Goal: Check status: Check status

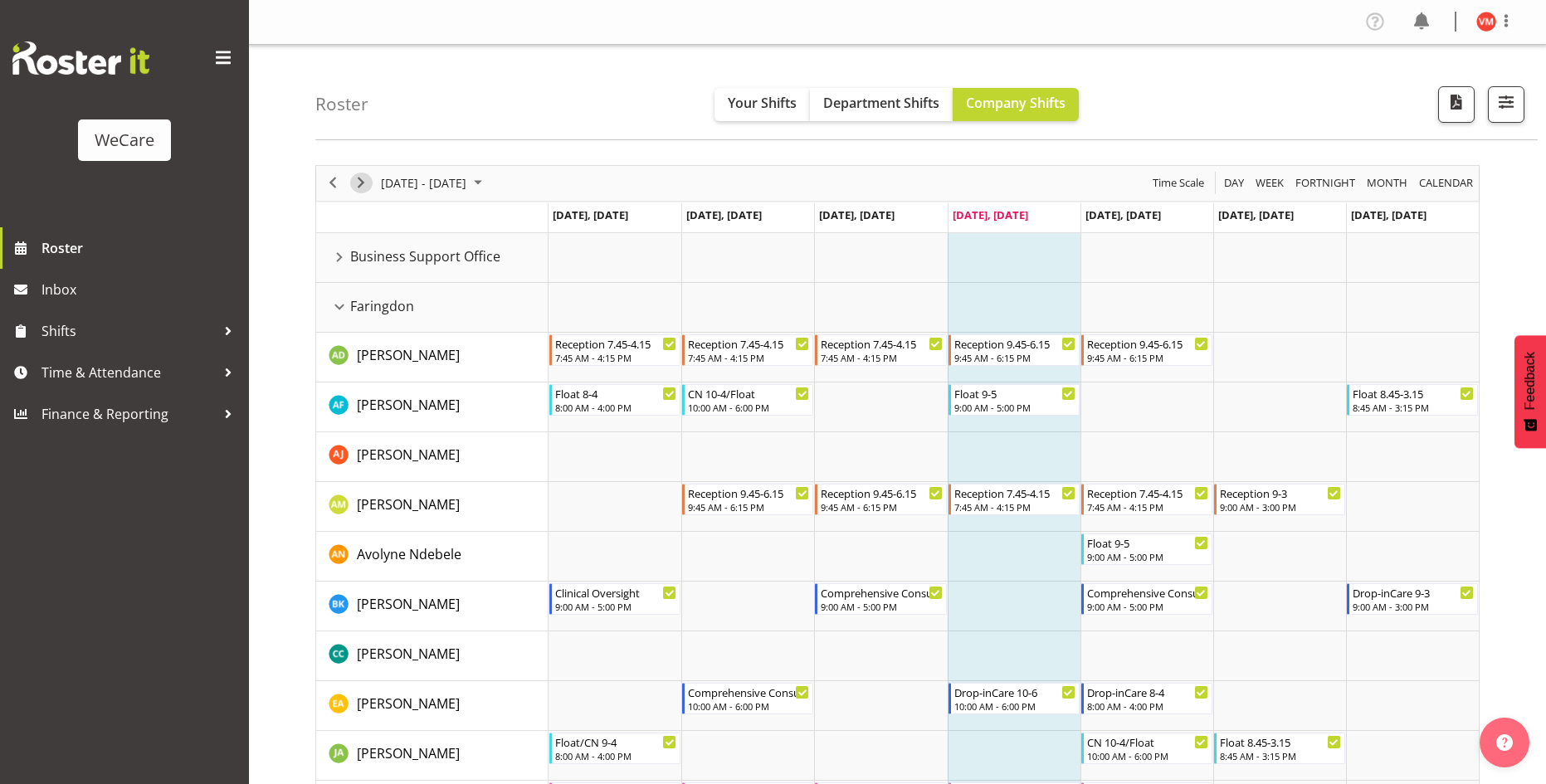
click at [360, 180] on span "Next" at bounding box center [361, 183] width 20 height 21
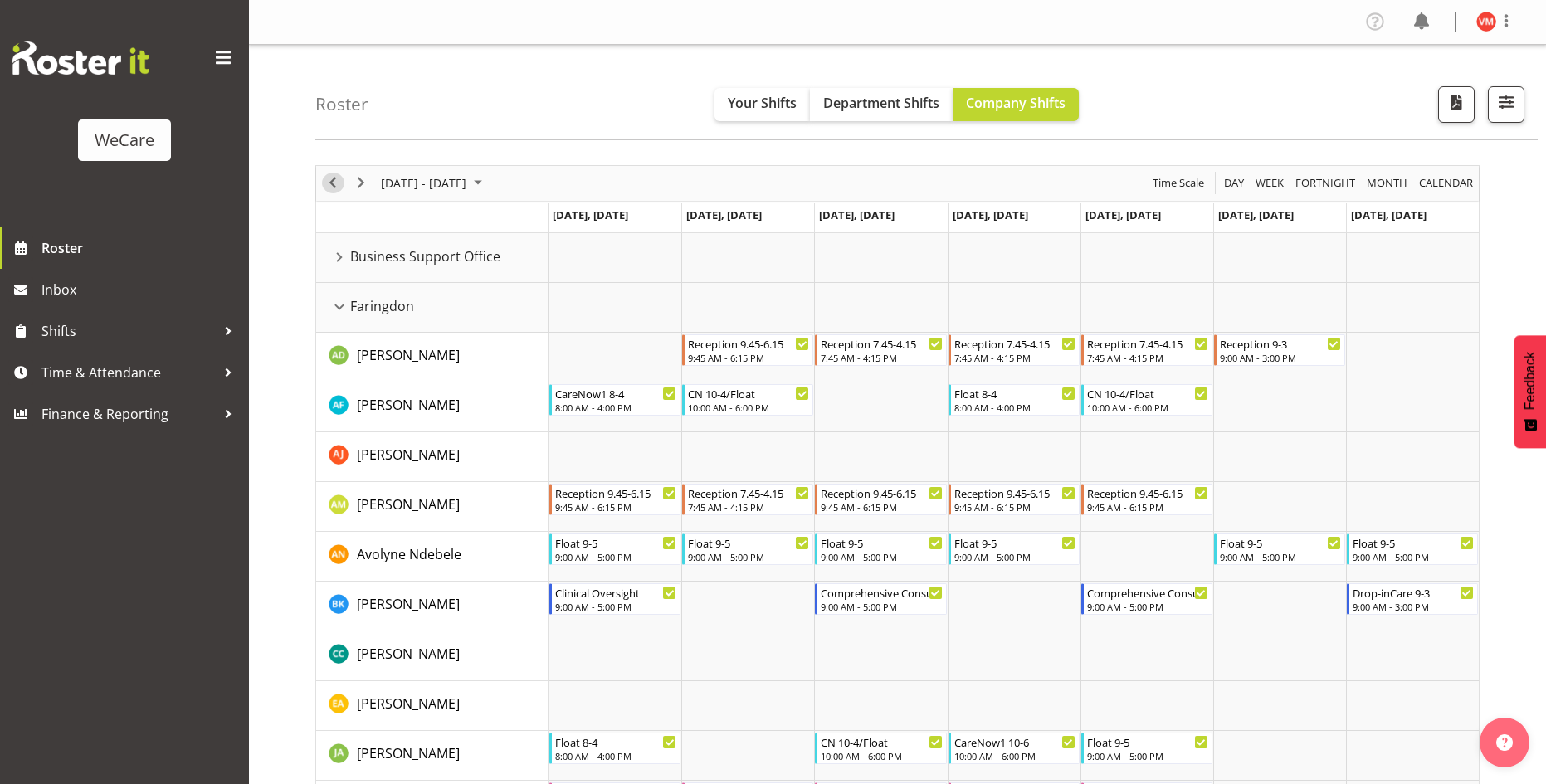
click at [338, 184] on span "Previous" at bounding box center [332, 183] width 20 height 21
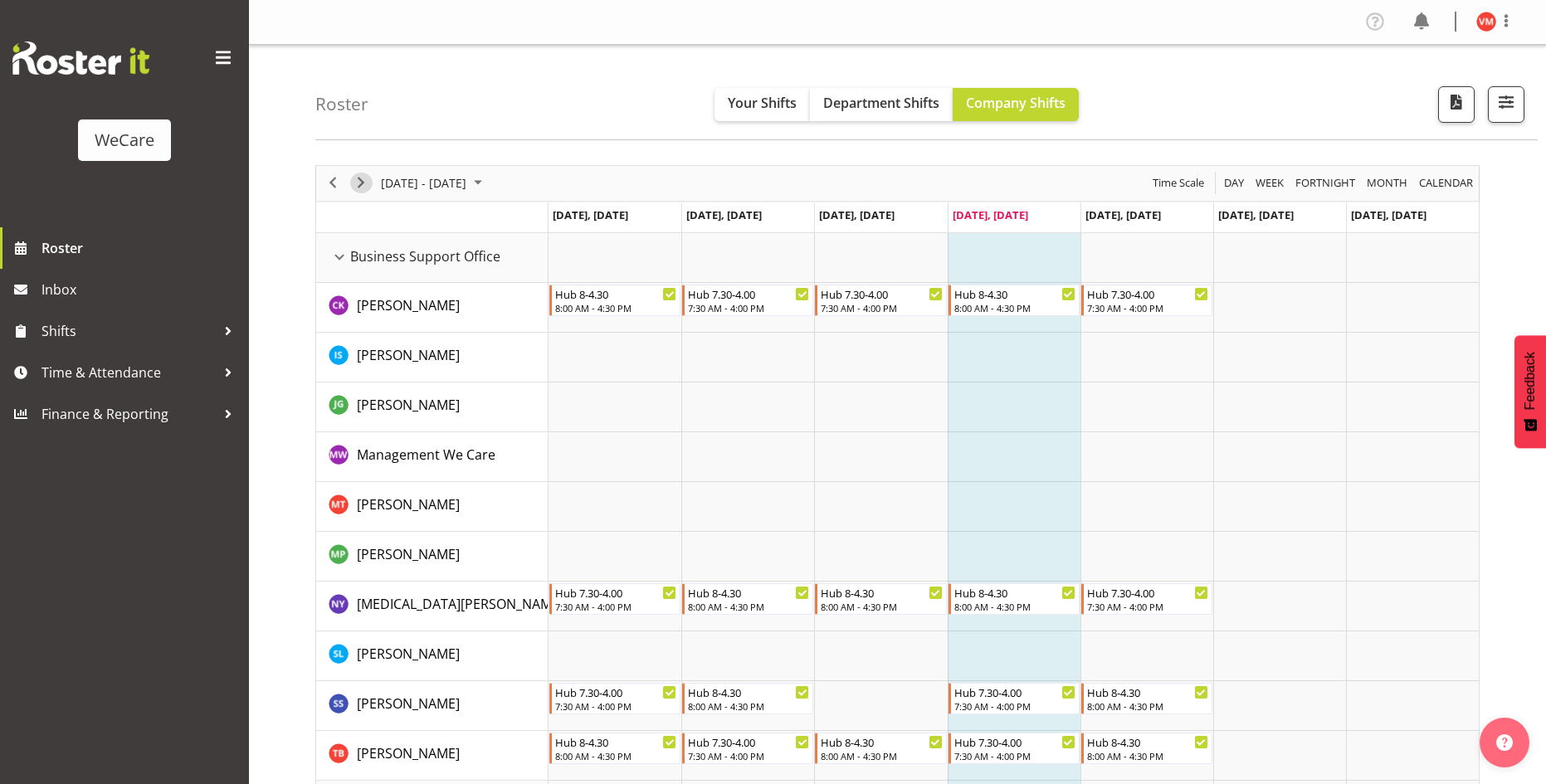
click at [361, 180] on span "Next" at bounding box center [361, 183] width 20 height 21
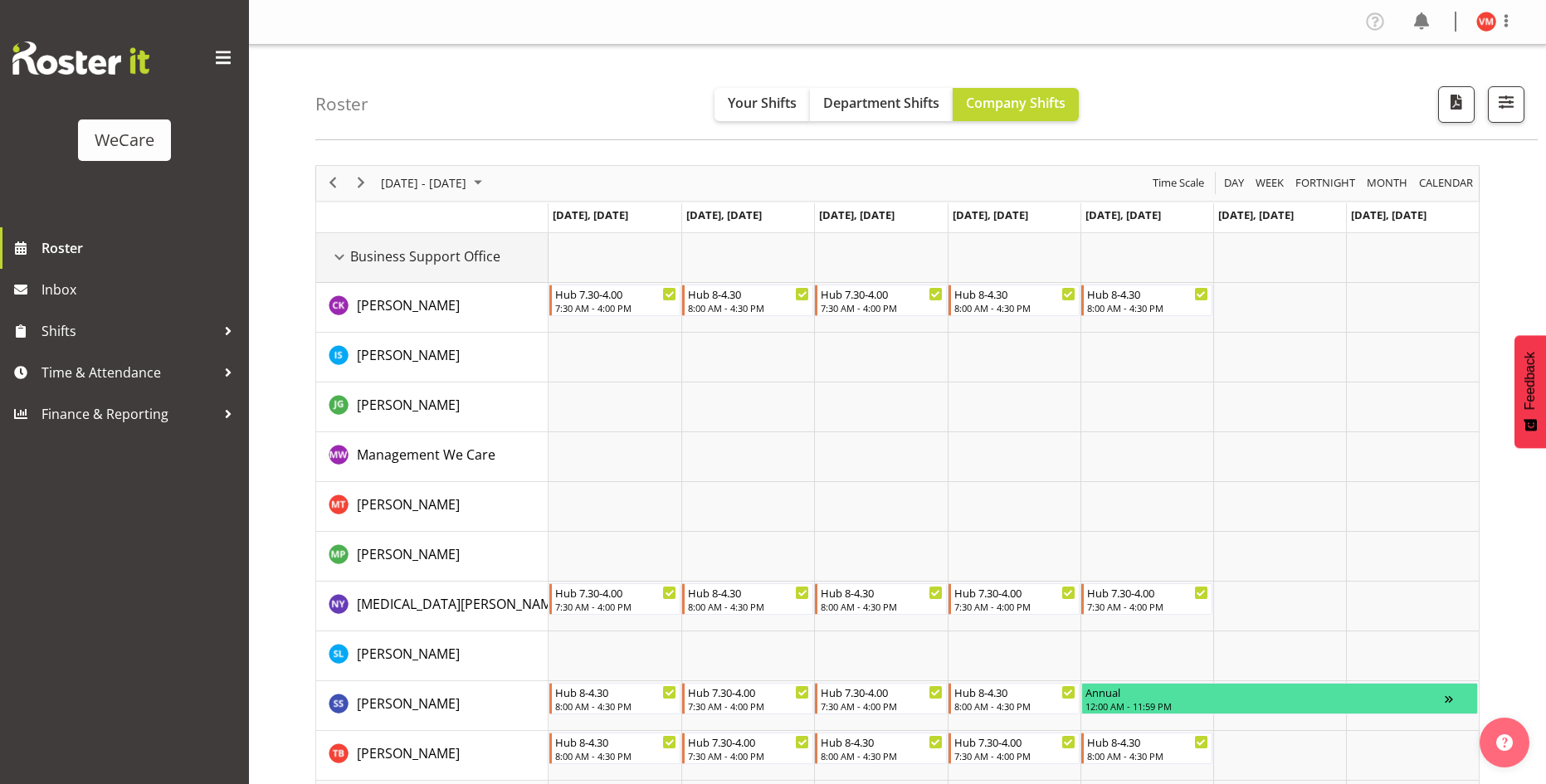
click at [339, 259] on div "Business Support Office resource" at bounding box center [339, 257] width 22 height 22
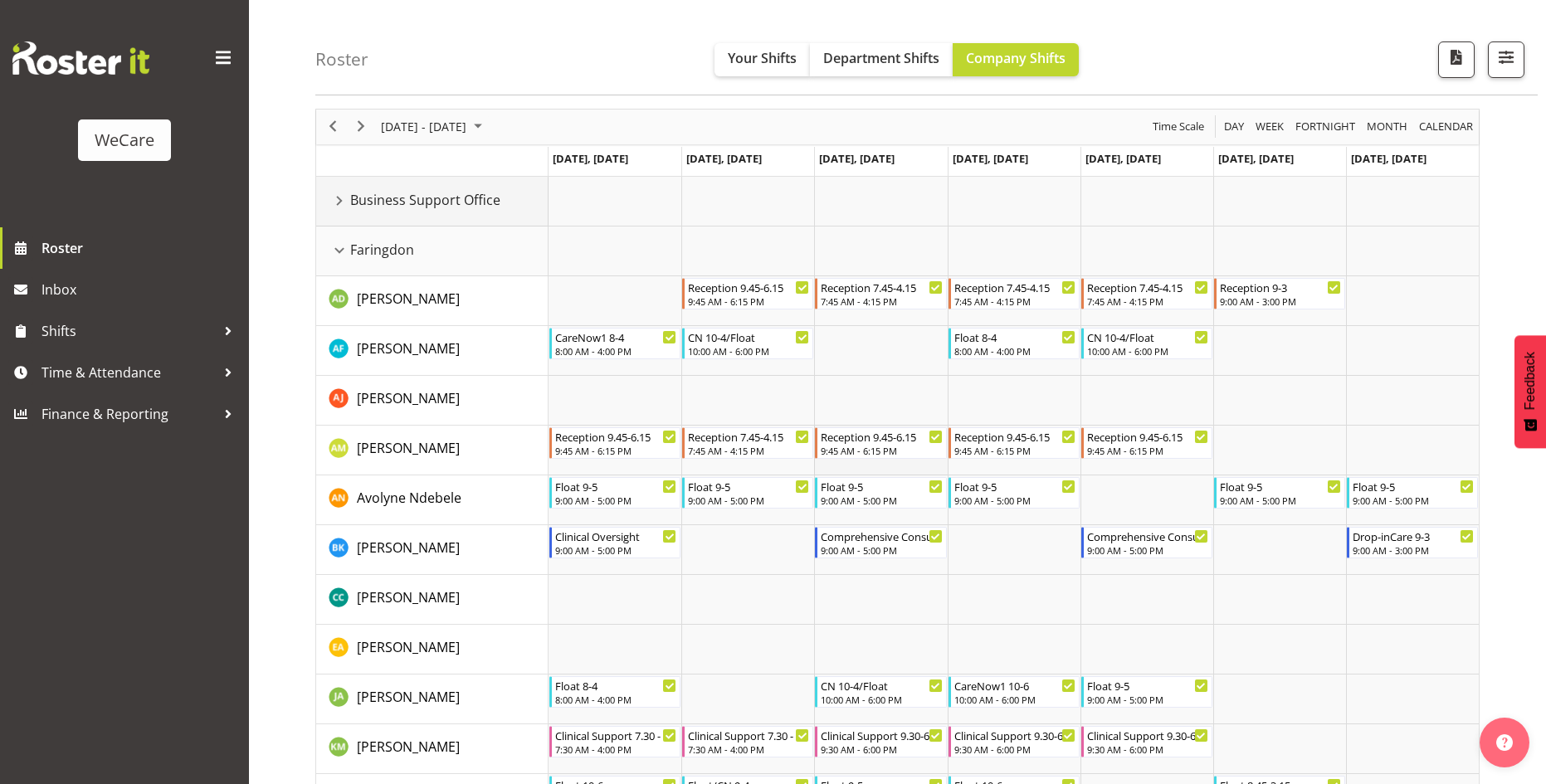
scroll to position [83, 0]
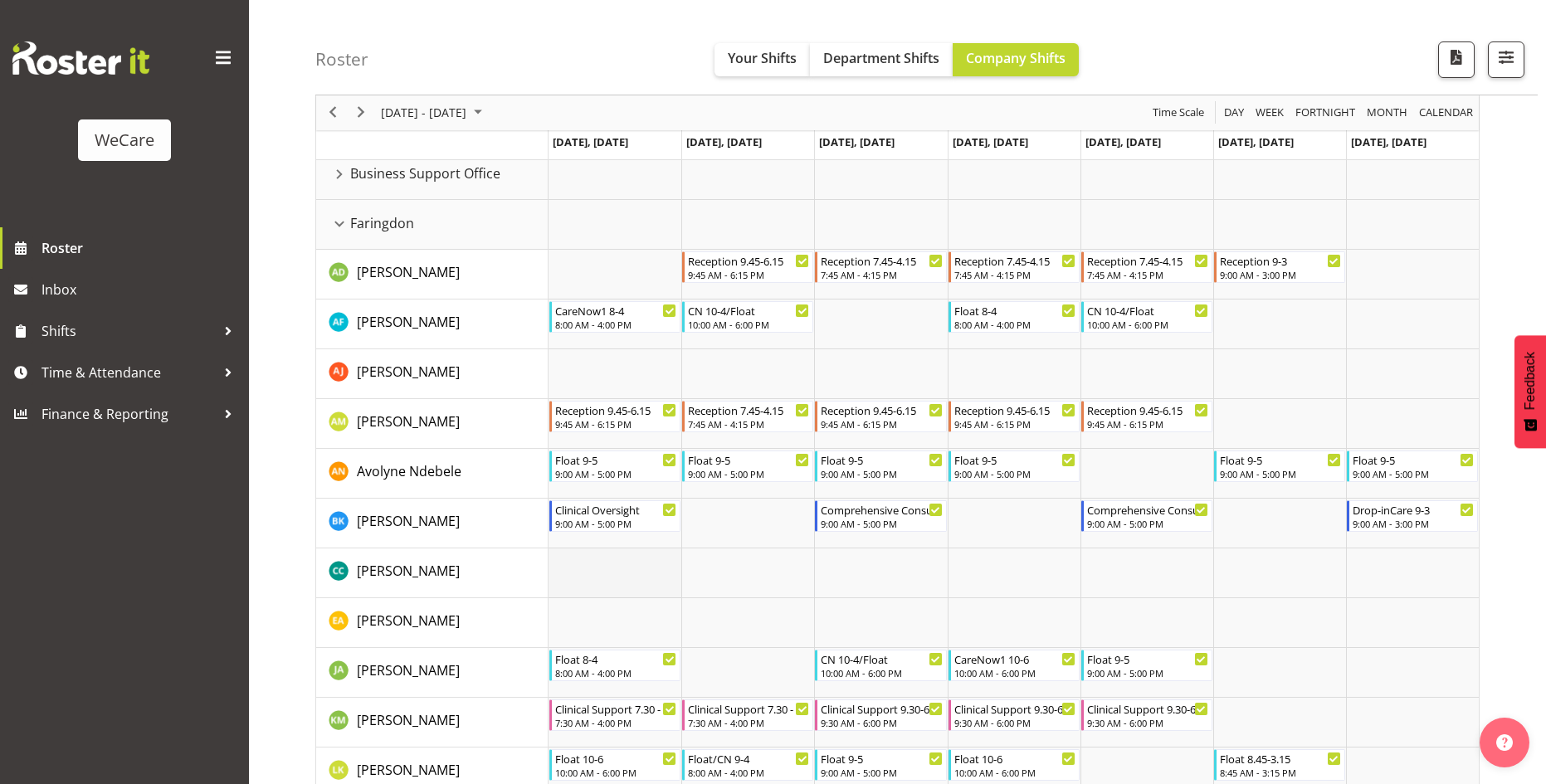
click at [586, 583] on td "Timeline Week of September 18, 2025" at bounding box center [614, 572] width 133 height 49
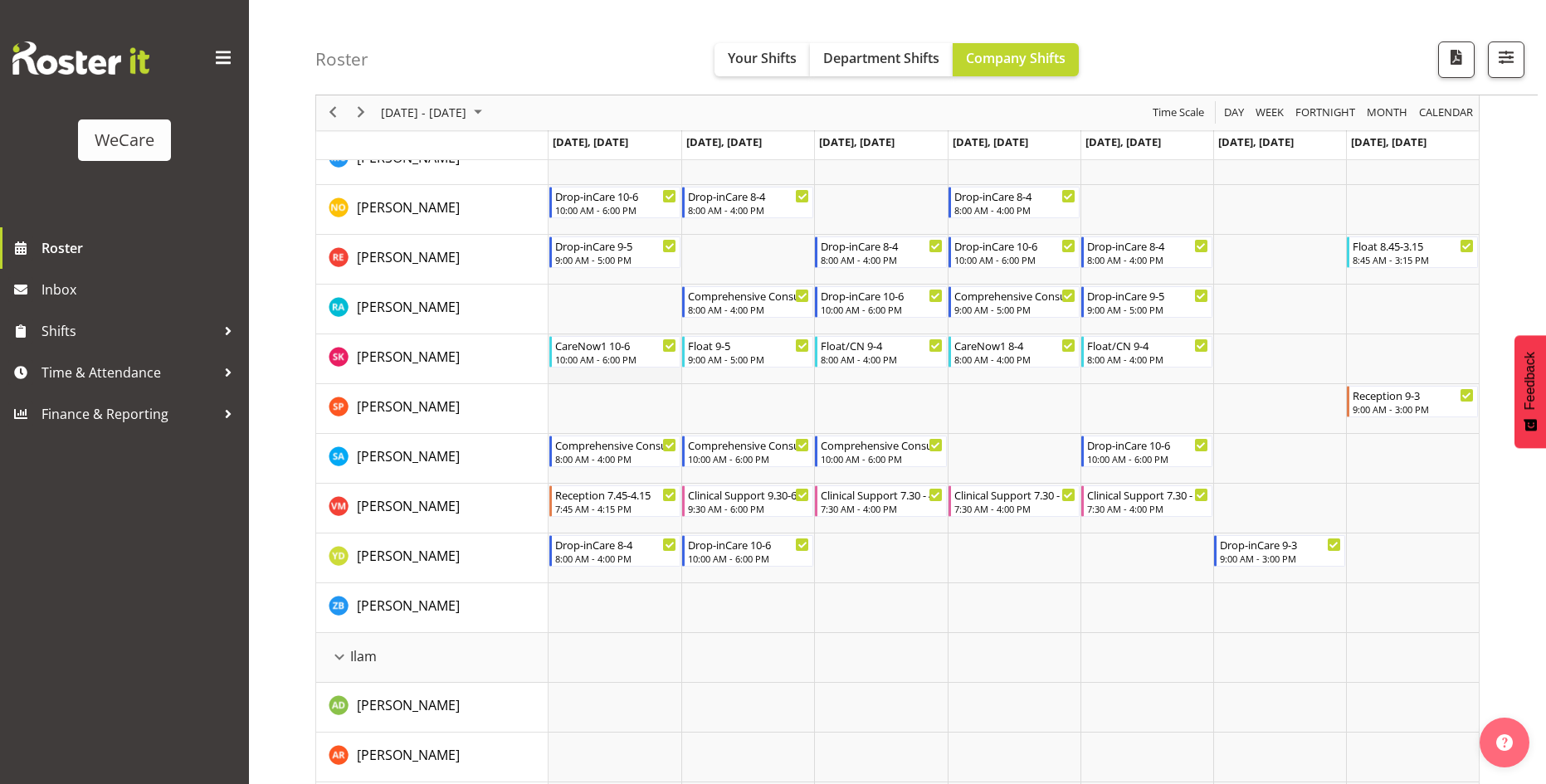
scroll to position [747, 0]
drag, startPoint x: 362, startPoint y: 114, endPoint x: 372, endPoint y: 116, distance: 10.2
click at [363, 114] on span "Next" at bounding box center [361, 114] width 20 height 21
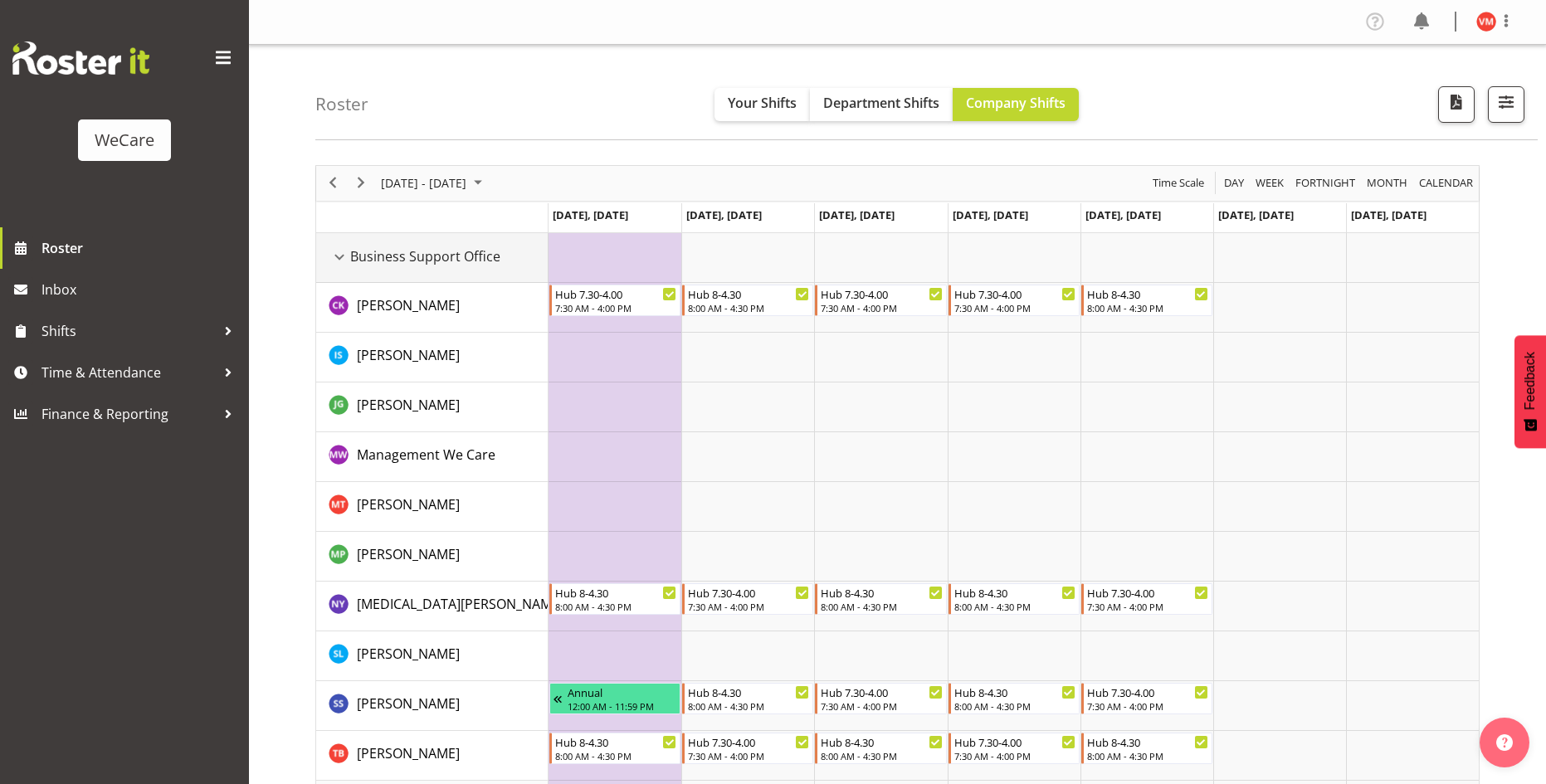
click at [336, 252] on div "Business Support Office resource" at bounding box center [339, 257] width 22 height 22
